Goal: Task Accomplishment & Management: Manage account settings

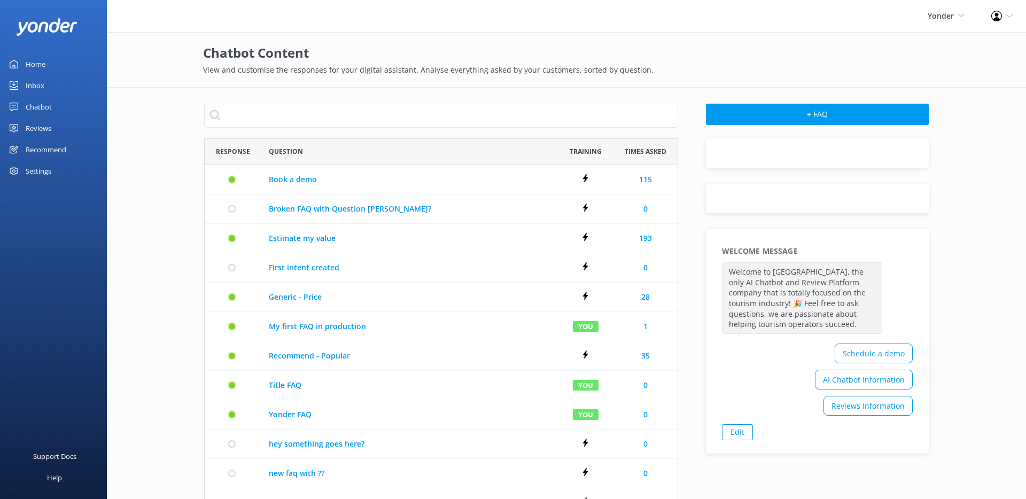
scroll to position [578, 465]
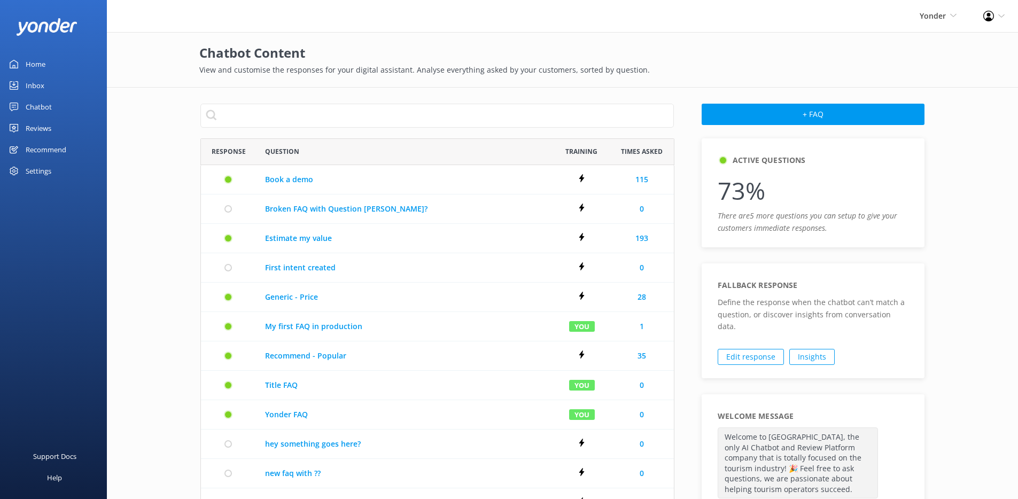
click at [52, 110] on link "Chatbot" at bounding box center [53, 106] width 107 height 21
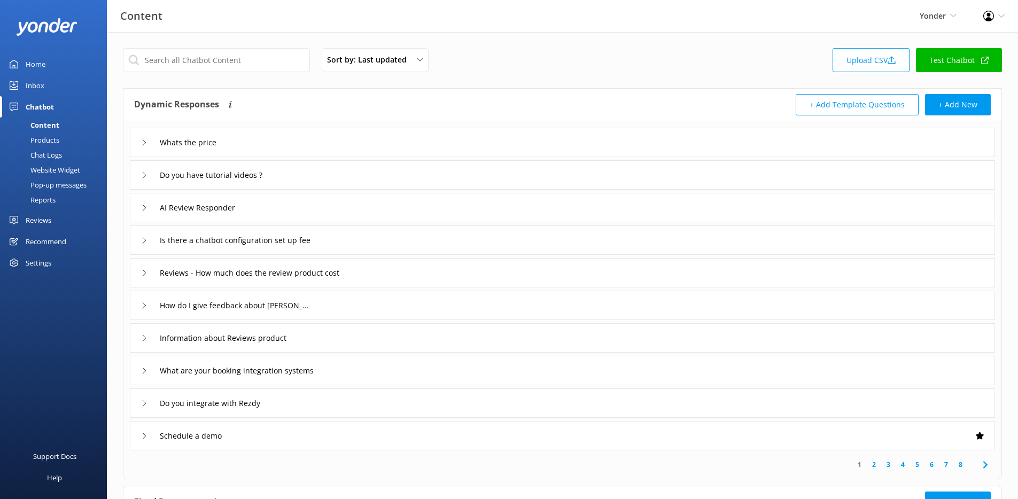
click at [367, 136] on div "Whats the price" at bounding box center [562, 142] width 865 height 29
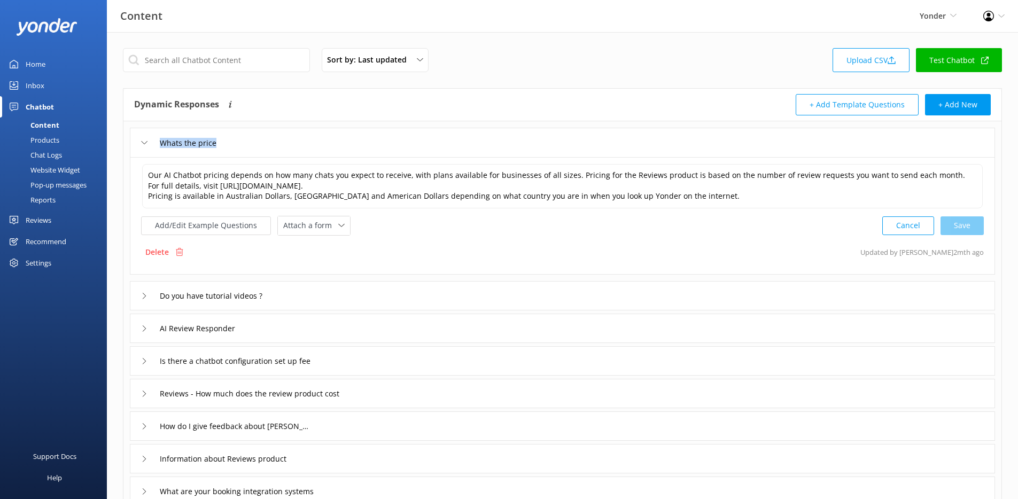
click at [367, 136] on div "Whats the price" at bounding box center [562, 142] width 865 height 29
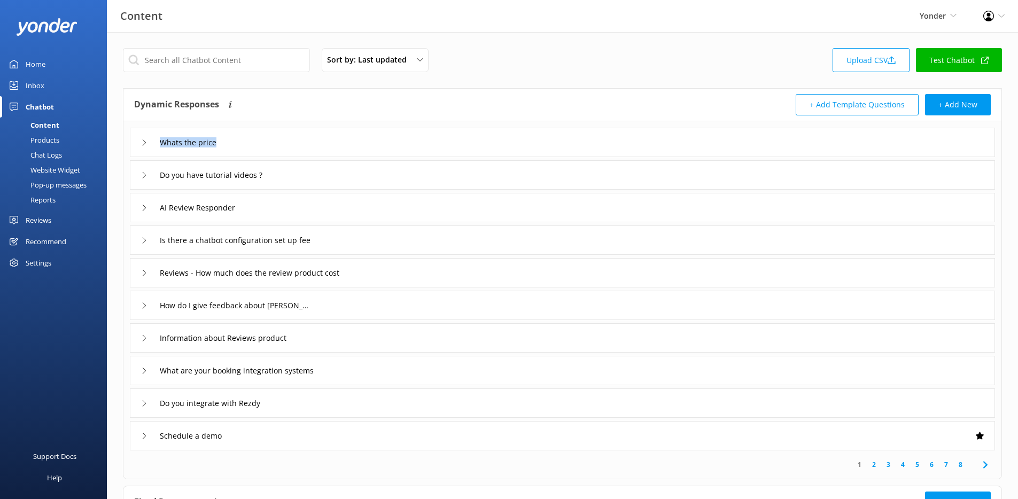
click at [43, 137] on div "Products" at bounding box center [32, 139] width 53 height 15
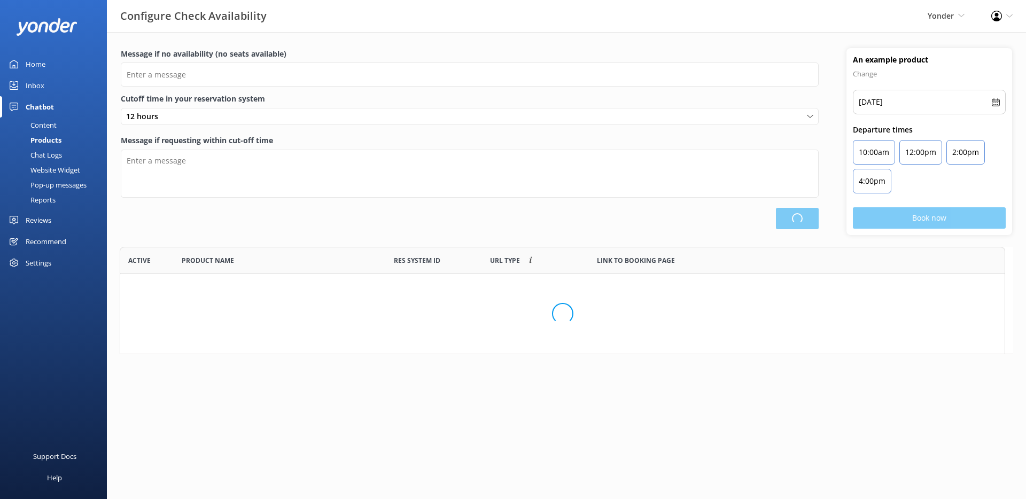
scroll to position [9, 9]
type input "There are no seats available, please check an alternative day"
type textarea "Our online booking system closes {hours} prior to departure. Please contact us …"
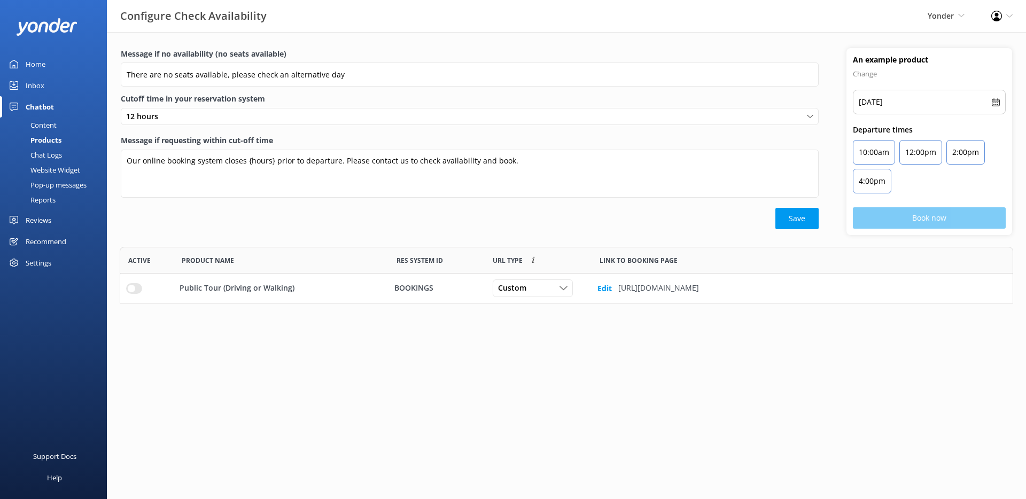
click at [61, 154] on div "Chat Logs" at bounding box center [34, 154] width 56 height 15
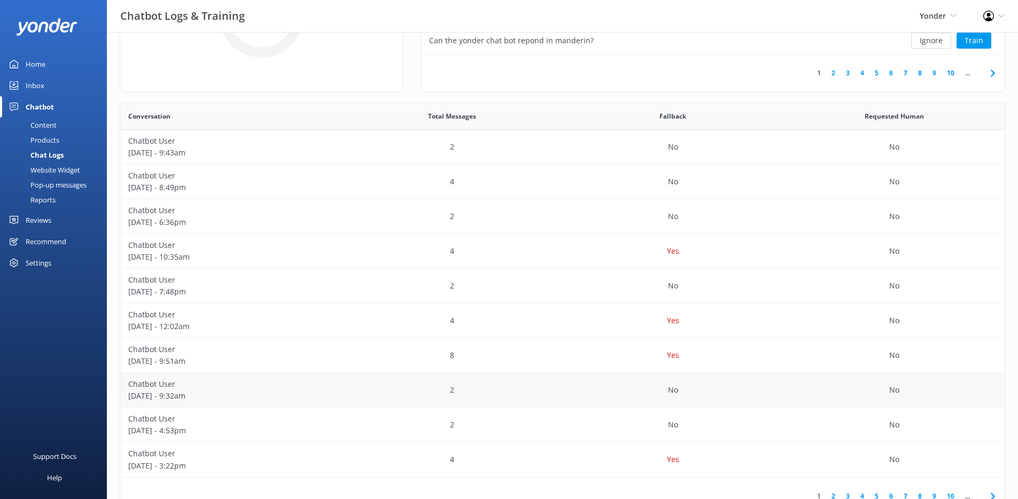
scroll to position [166, 0]
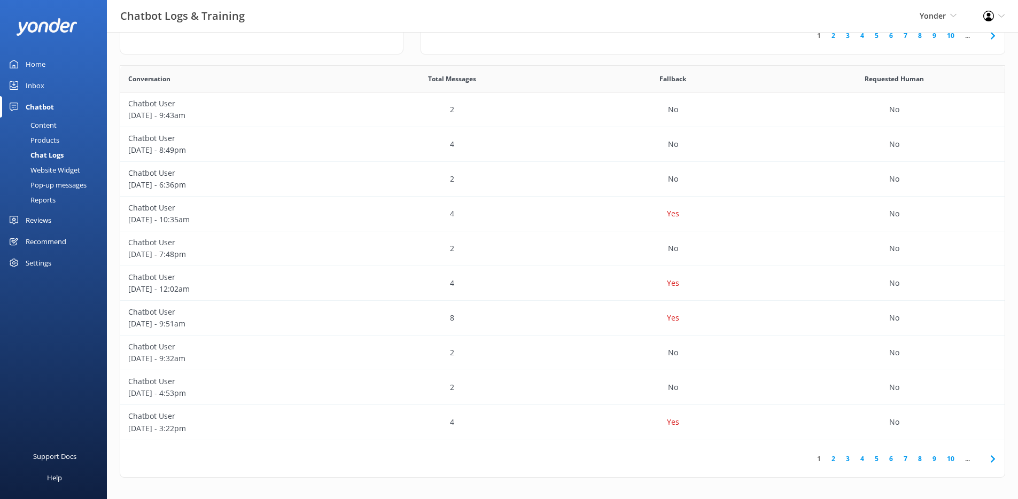
click at [885, 459] on link "6" at bounding box center [891, 459] width 14 height 10
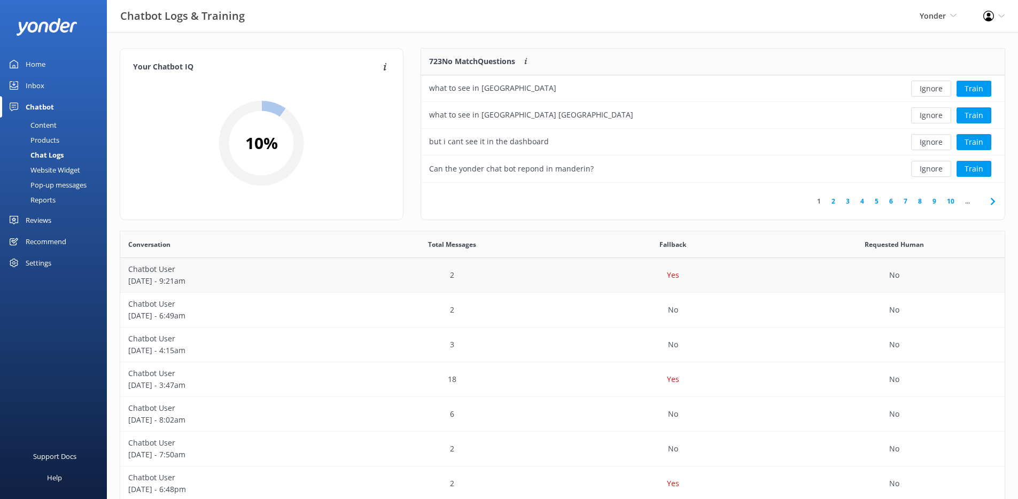
click at [200, 287] on p "August 22 - 9:21am" at bounding box center [230, 281] width 205 height 12
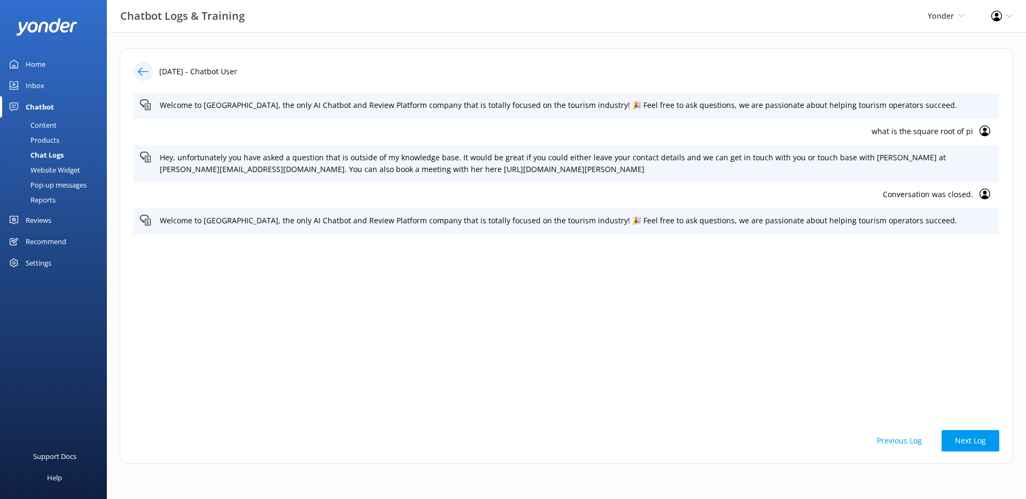
click at [145, 72] on icon at bounding box center [143, 71] width 11 height 11
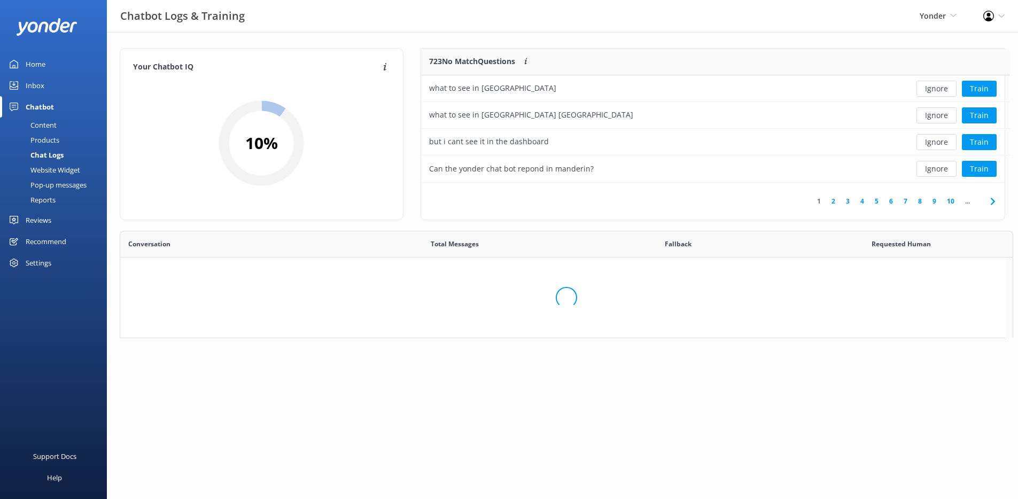
scroll to position [126, 575]
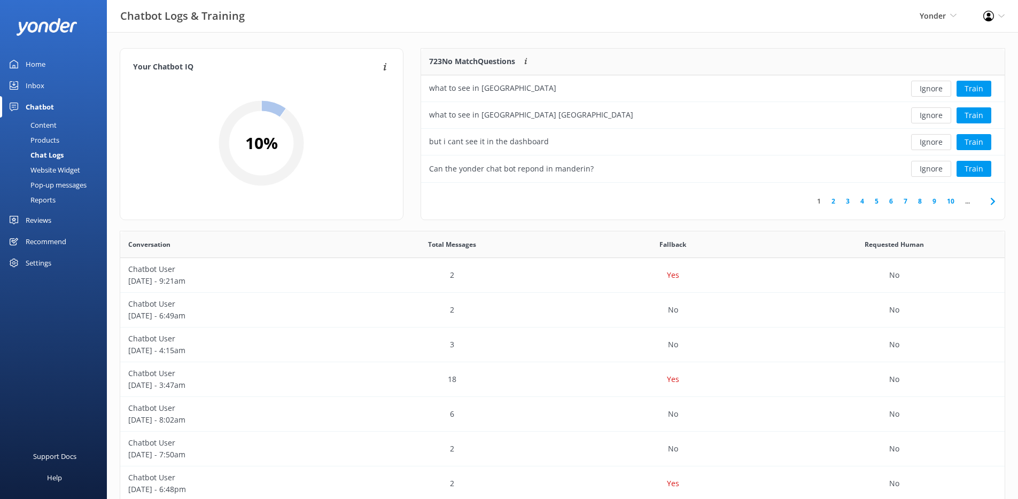
click at [906, 202] on link "7" at bounding box center [905, 201] width 14 height 10
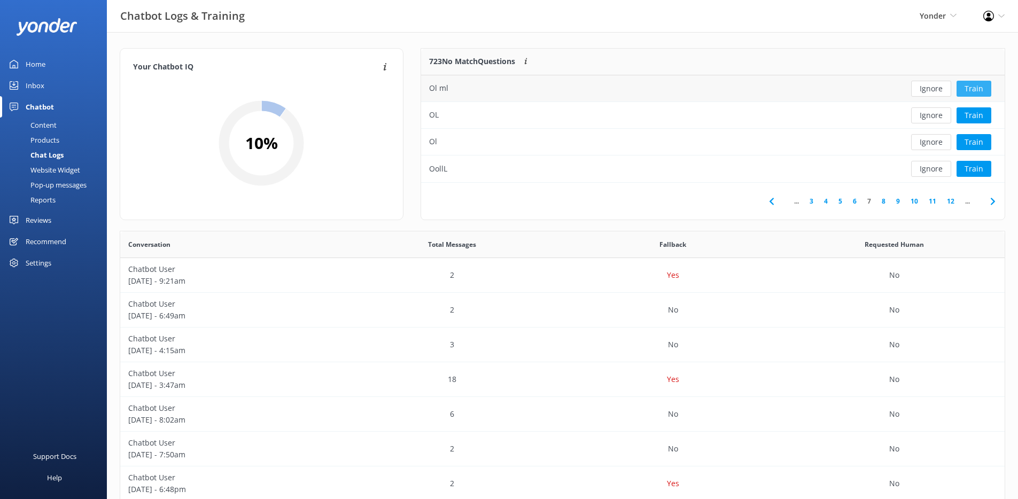
click at [978, 92] on button "Train" at bounding box center [973, 89] width 35 height 16
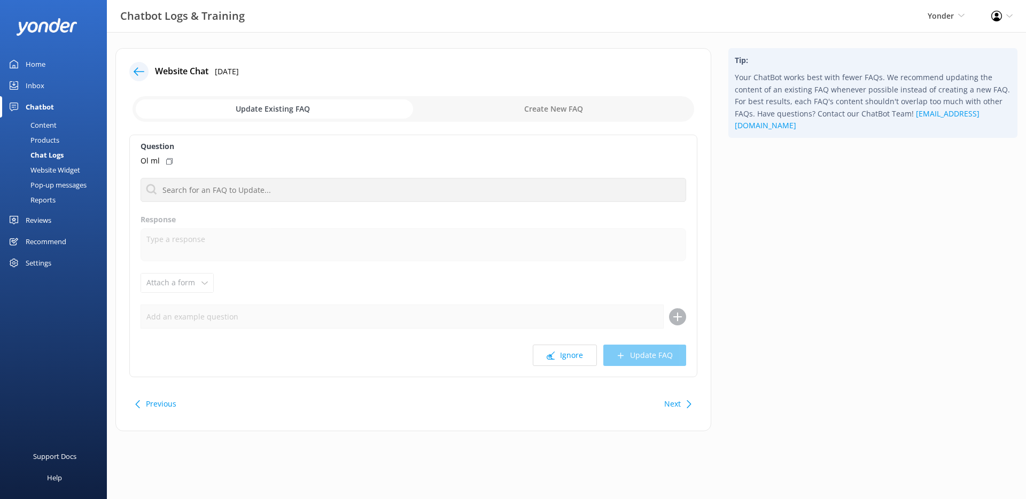
click at [142, 73] on icon at bounding box center [139, 71] width 11 height 11
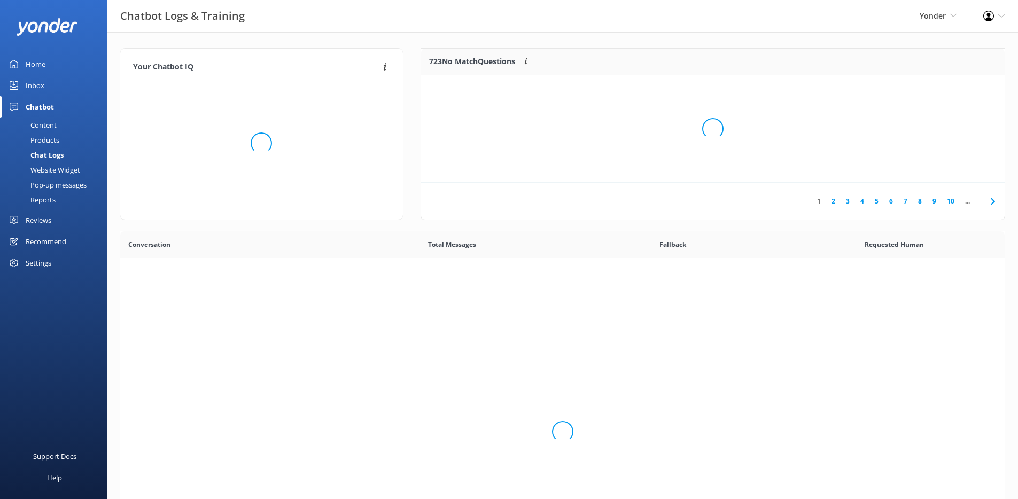
scroll to position [367, 876]
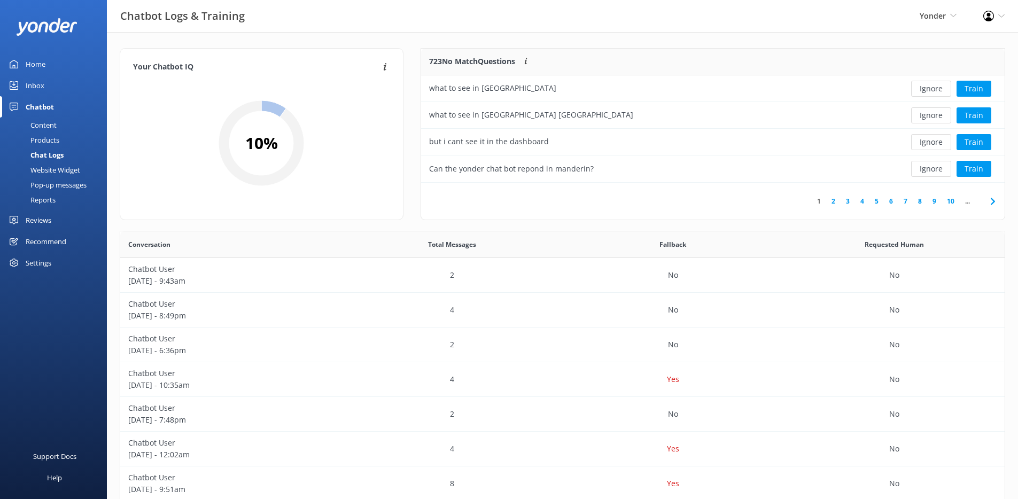
click at [907, 197] on link "7" at bounding box center [905, 201] width 14 height 10
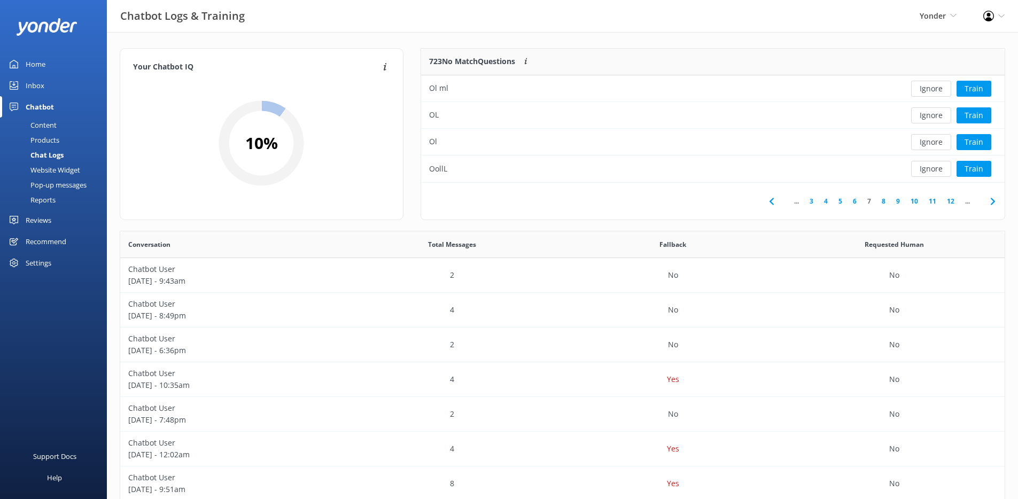
scroll to position [367, 876]
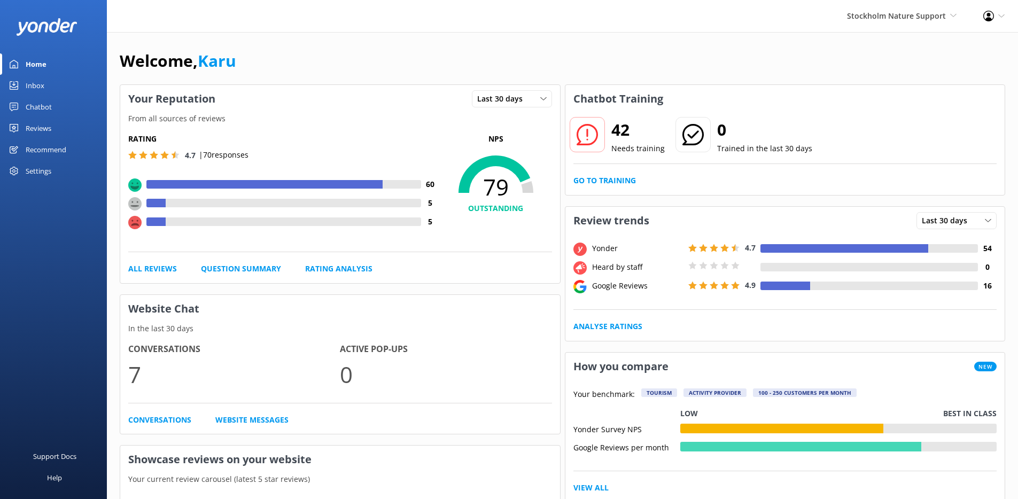
click at [56, 177] on div "Settings" at bounding box center [53, 170] width 107 height 21
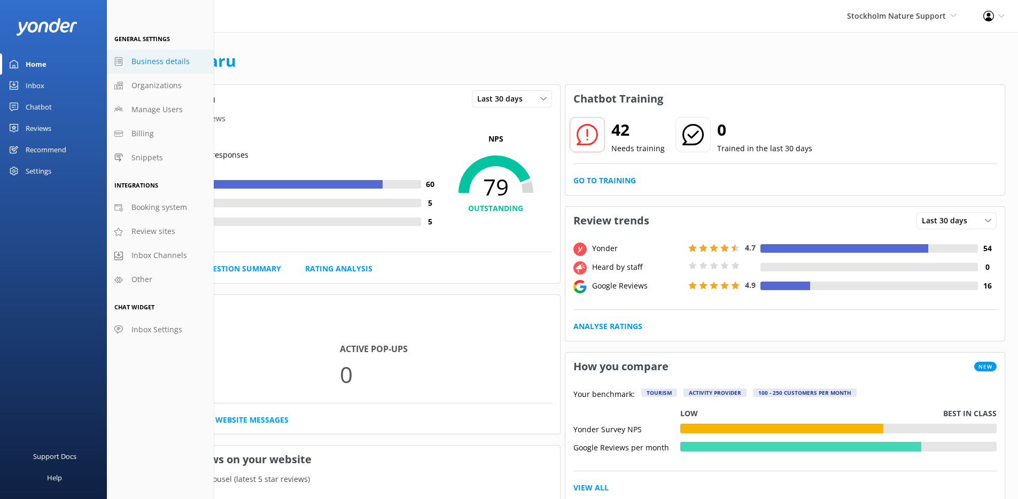
click at [172, 65] on span "Business details" at bounding box center [160, 62] width 58 height 12
select select "Europe/[GEOGRAPHIC_DATA]"
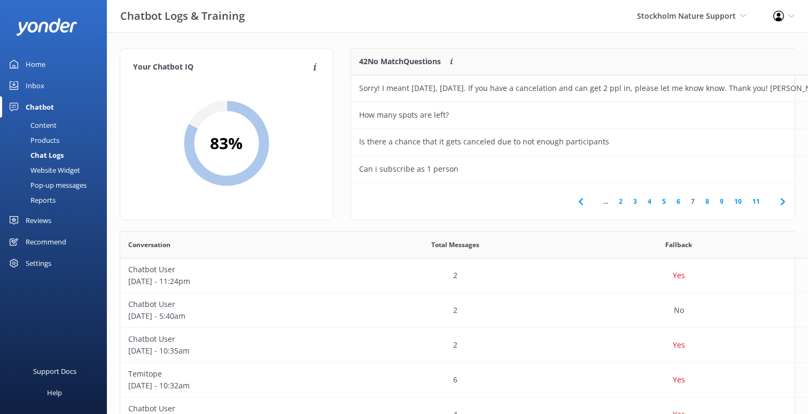
scroll to position [375, 674]
